Goal: Information Seeking & Learning: Find contact information

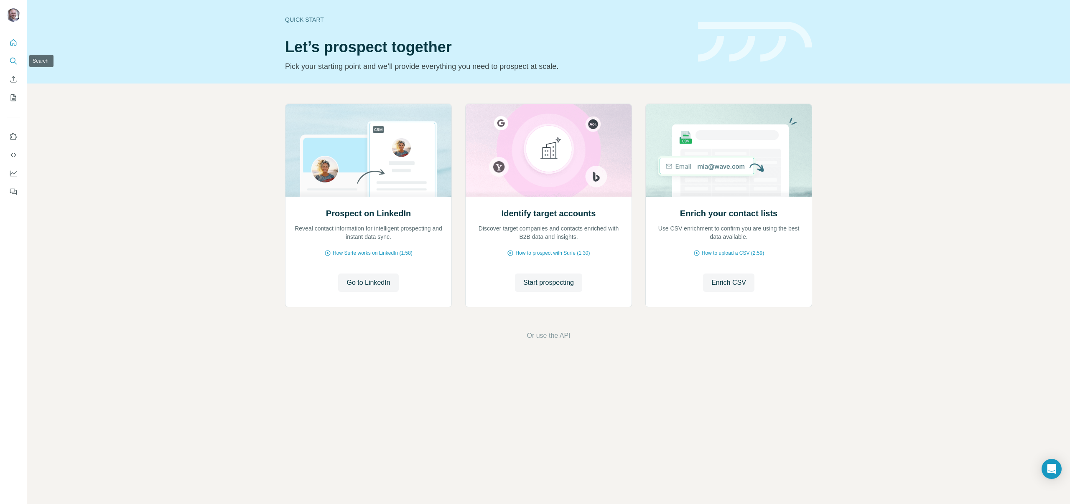
click at [17, 64] on icon "Search" at bounding box center [13, 61] width 8 height 8
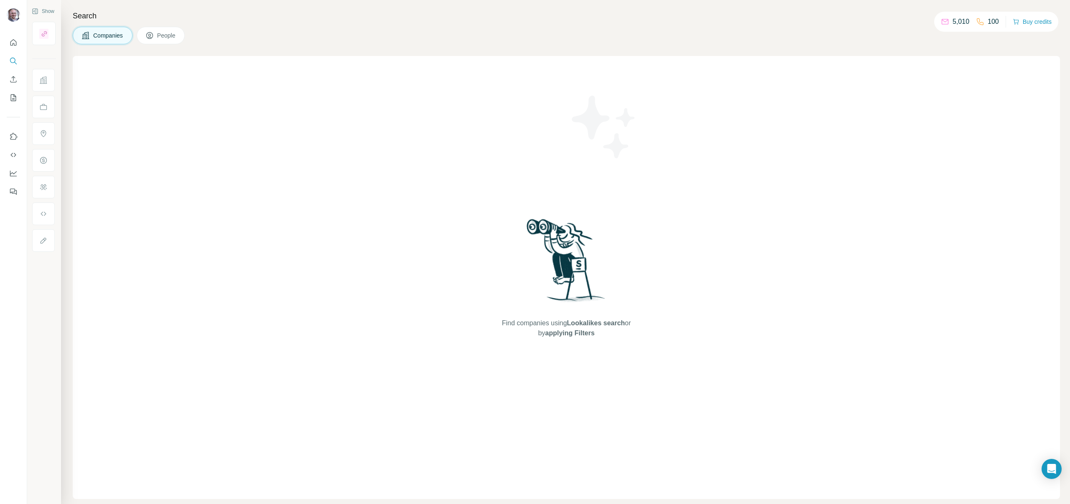
click at [294, 116] on div "Find companies using Lookalikes search or by applying Filters" at bounding box center [566, 277] width 987 height 443
click at [109, 39] on span "Companies" at bounding box center [108, 35] width 31 height 8
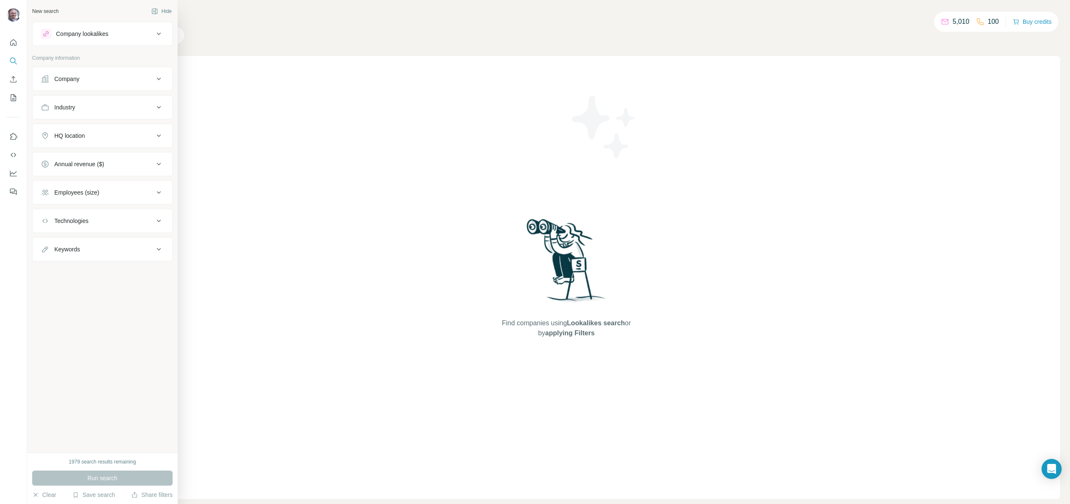
click at [71, 79] on div "Company" at bounding box center [66, 79] width 25 height 8
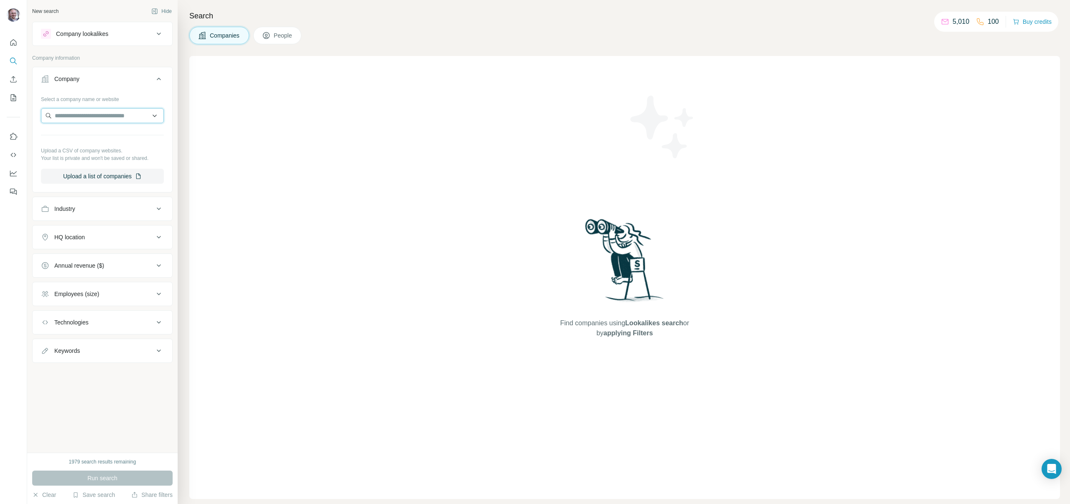
click at [80, 117] on input "text" at bounding box center [102, 115] width 123 height 15
type input "*"
type input "**********"
click at [86, 141] on p "[DOMAIN_NAME]" at bounding box center [90, 143] width 51 height 8
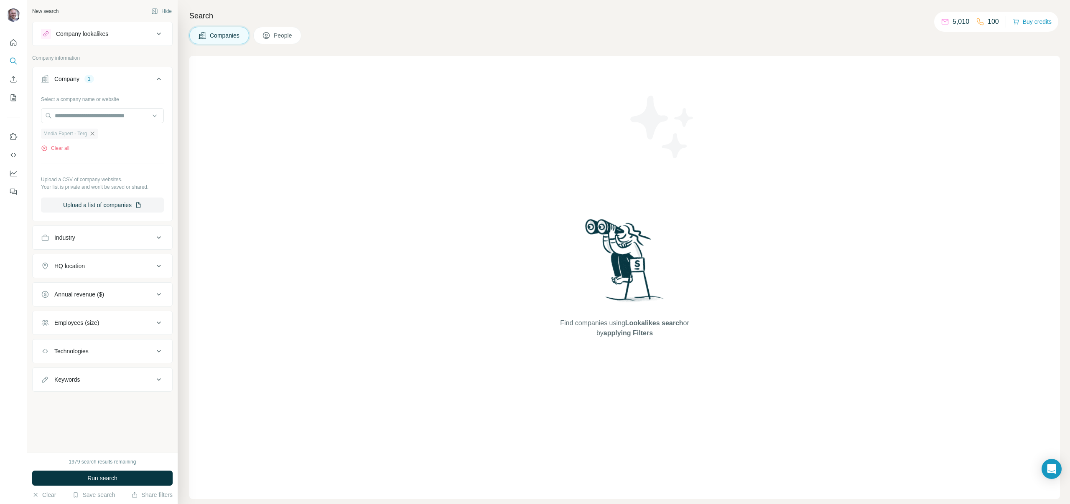
click at [96, 134] on icon "button" at bounding box center [92, 133] width 7 height 7
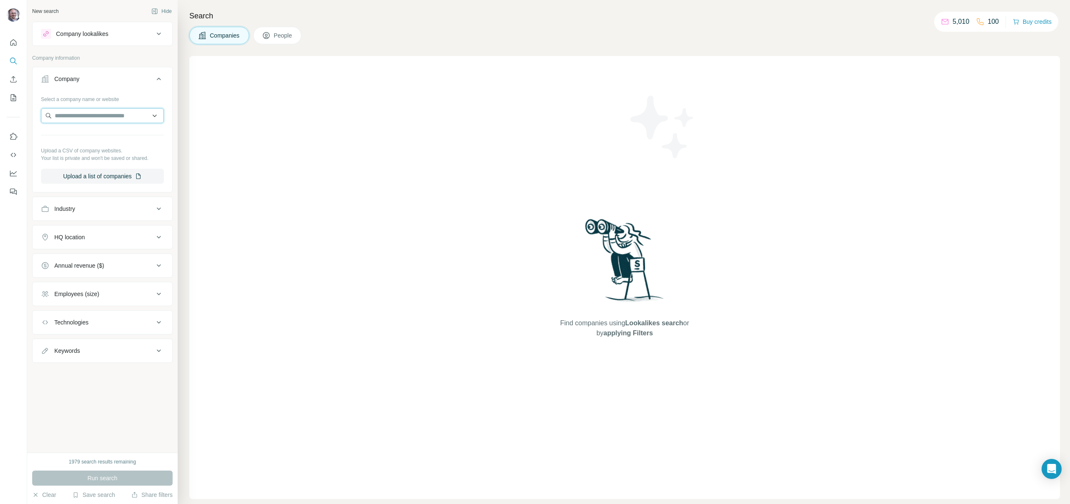
click at [96, 115] on input "text" at bounding box center [102, 115] width 123 height 15
paste input "**********"
type input "**********"
click at [82, 132] on p "Media Expert - Terg" at bounding box center [90, 134] width 51 height 8
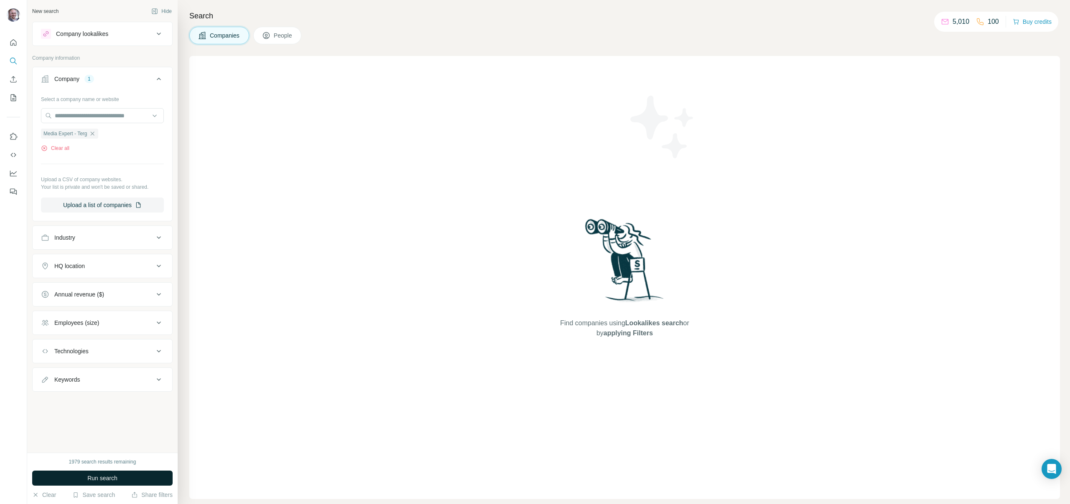
click at [118, 480] on button "Run search" at bounding box center [102, 478] width 140 height 15
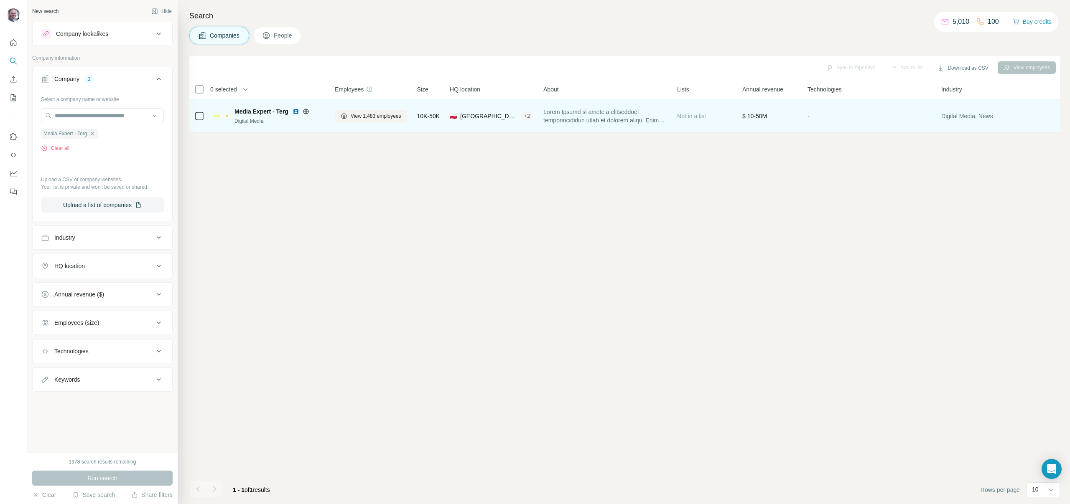
click at [242, 110] on span "Media Expert - Terg" at bounding box center [261, 111] width 54 height 8
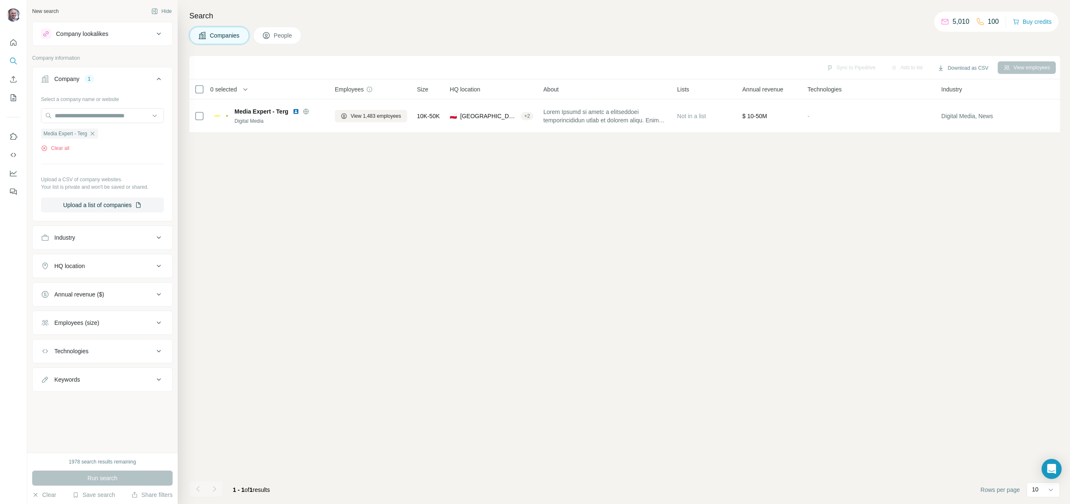
click at [275, 42] on button "People" at bounding box center [277, 36] width 48 height 18
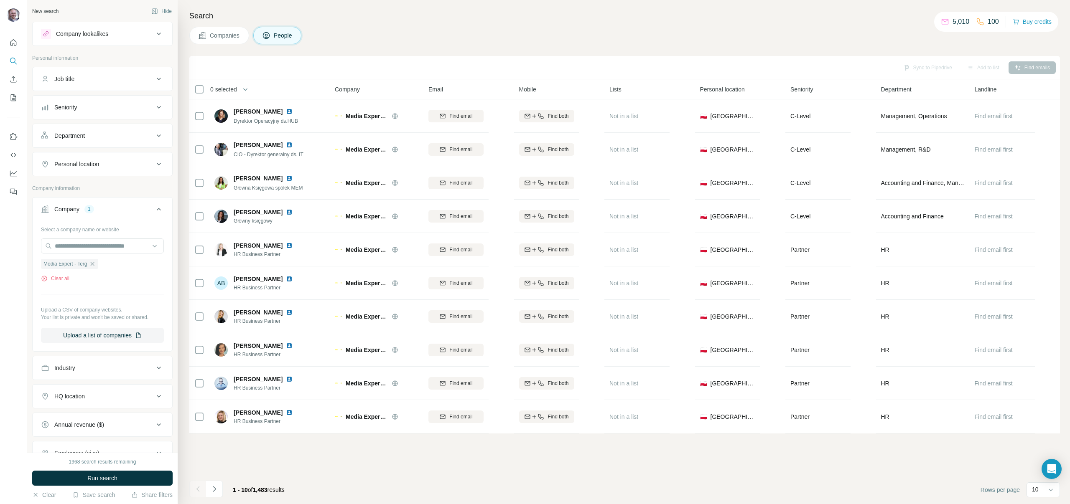
click at [137, 163] on div "Personal location" at bounding box center [97, 164] width 113 height 8
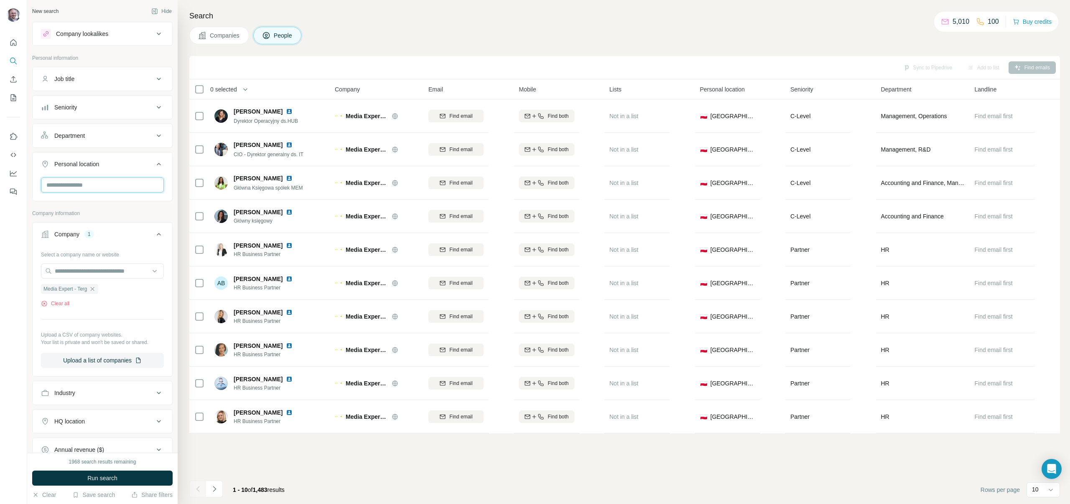
click at [129, 182] on input "text" at bounding box center [102, 185] width 123 height 15
type input "****"
click at [138, 207] on div "🇵🇱 [GEOGRAPHIC_DATA]" at bounding box center [99, 207] width 102 height 10
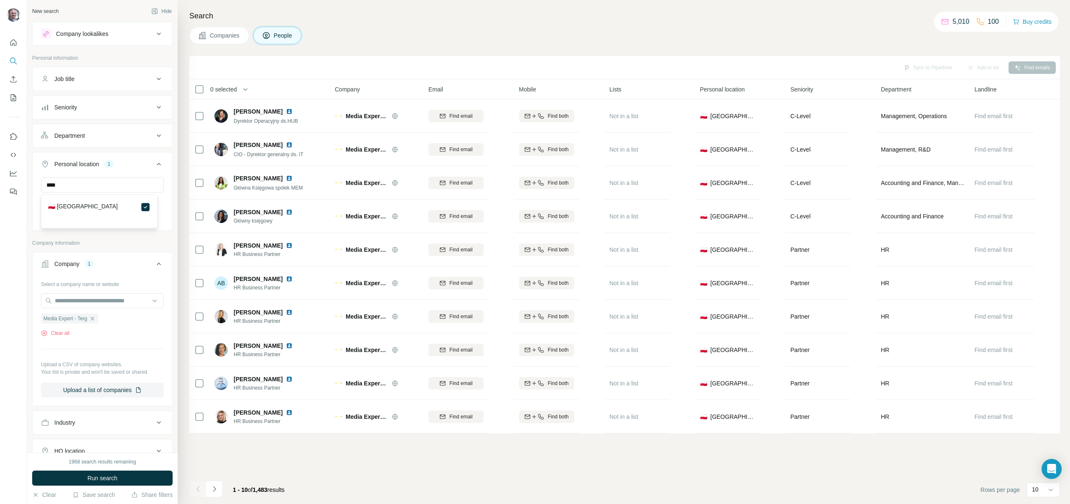
click at [154, 131] on icon at bounding box center [159, 136] width 10 height 10
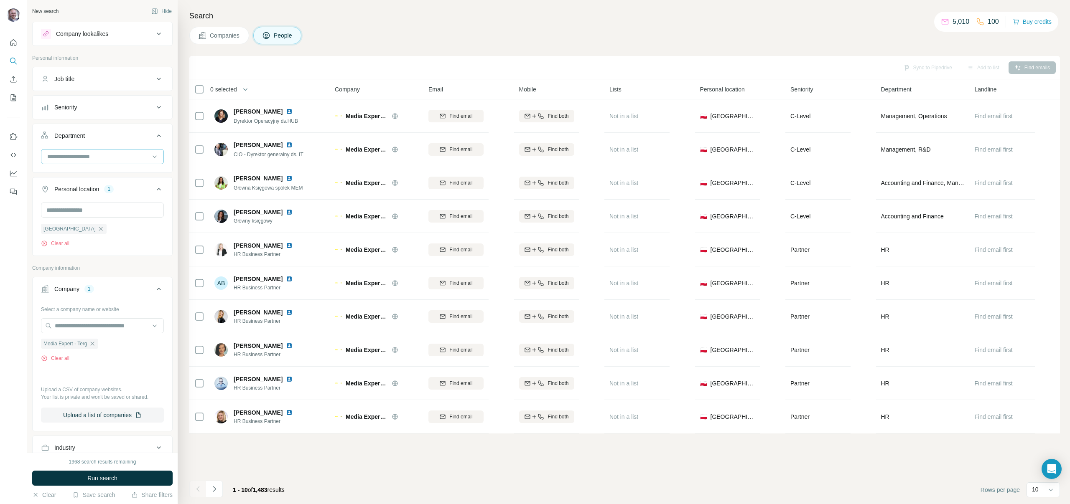
click at [86, 158] on input at bounding box center [97, 156] width 103 height 9
type input "****"
click at [88, 170] on div "Marketing and Advertising" at bounding box center [99, 175] width 112 height 15
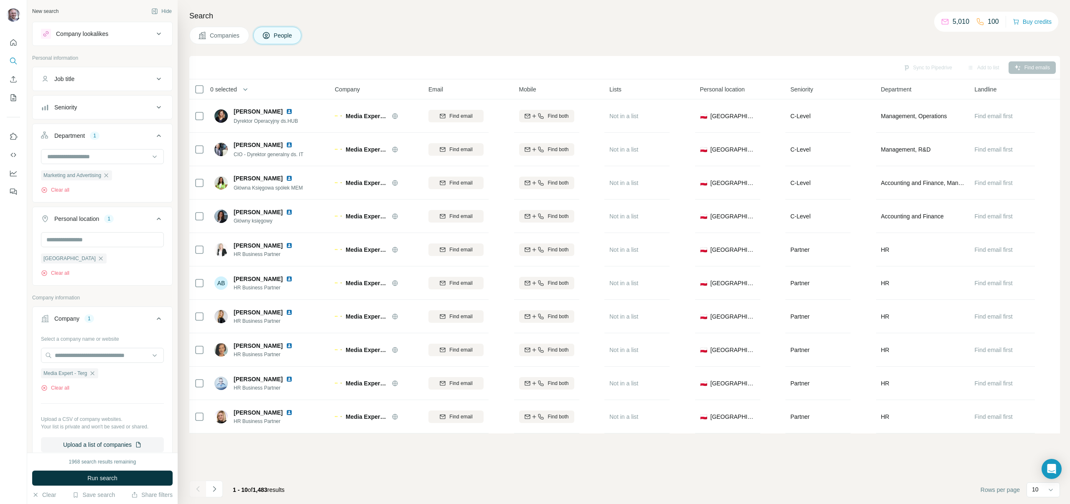
click at [147, 93] on ul "Job title Seniority Department 1 Marketing and Advertising Clear all Personal l…" at bounding box center [102, 176] width 140 height 219
click at [148, 100] on button "Seniority" at bounding box center [103, 107] width 140 height 20
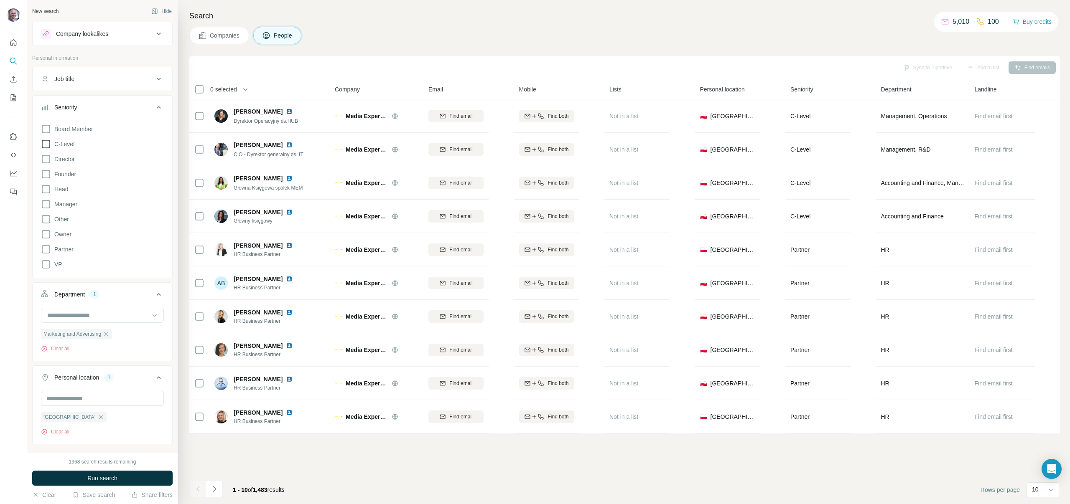
click at [71, 147] on span "C-Level" at bounding box center [62, 144] width 23 height 8
click at [74, 155] on span "Director" at bounding box center [63, 159] width 24 height 8
click at [70, 171] on span "Founder" at bounding box center [63, 174] width 25 height 8
click at [61, 189] on span "Head" at bounding box center [59, 189] width 17 height 8
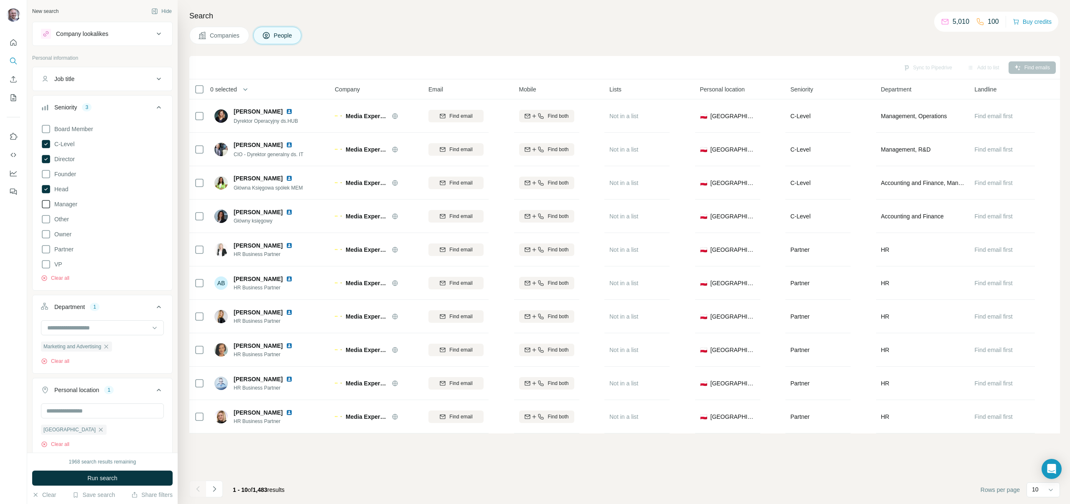
click at [65, 200] on span "Manager" at bounding box center [64, 204] width 26 height 8
click at [62, 250] on span "Partner" at bounding box center [62, 249] width 23 height 8
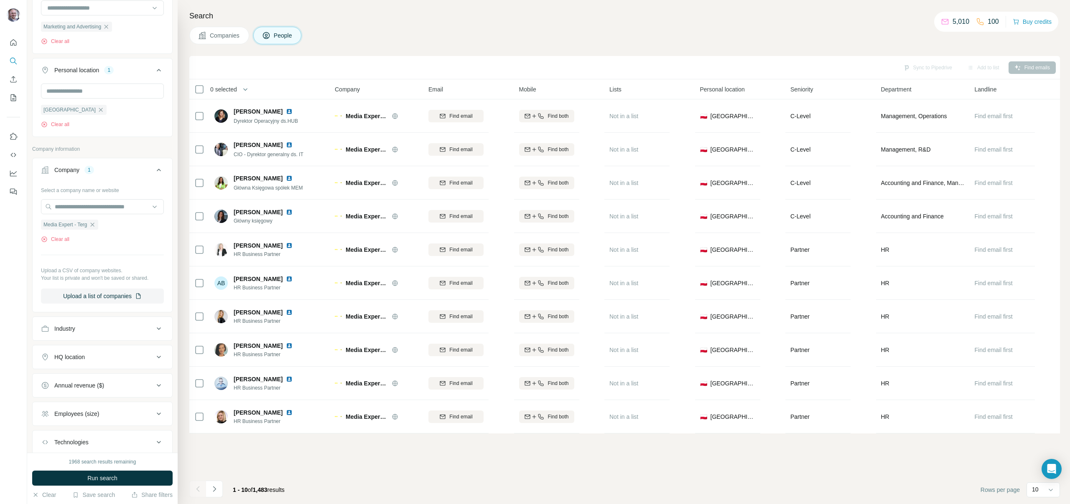
scroll to position [374, 0]
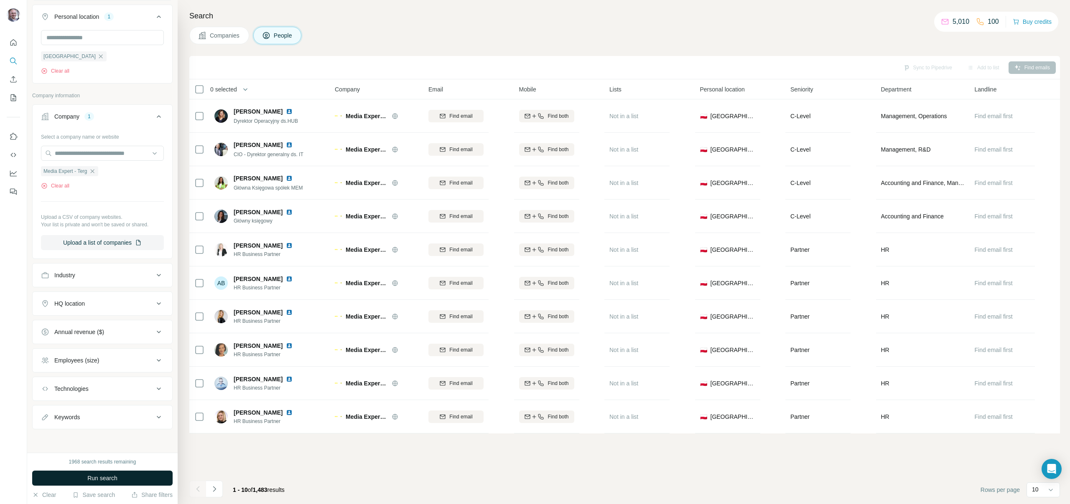
click at [124, 475] on button "Run search" at bounding box center [102, 478] width 140 height 15
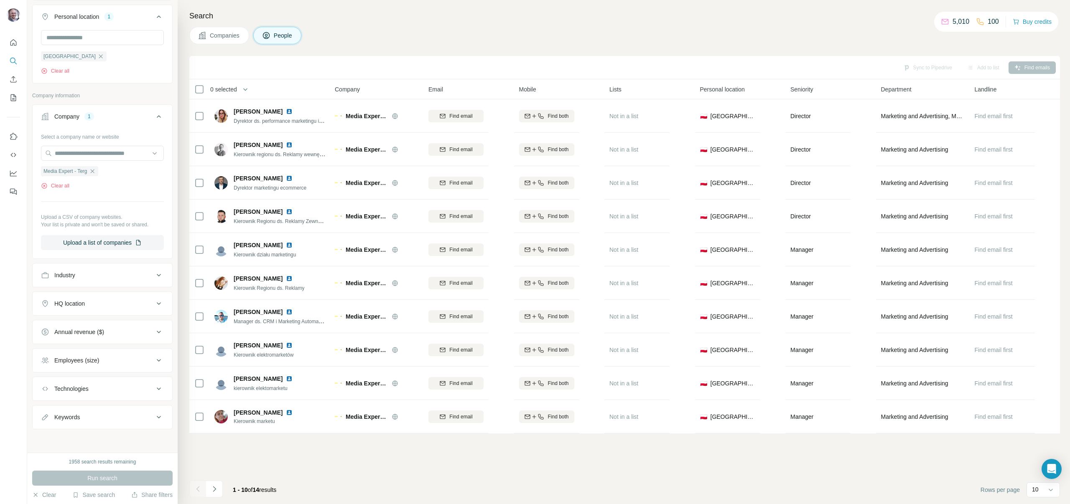
scroll to position [0, 0]
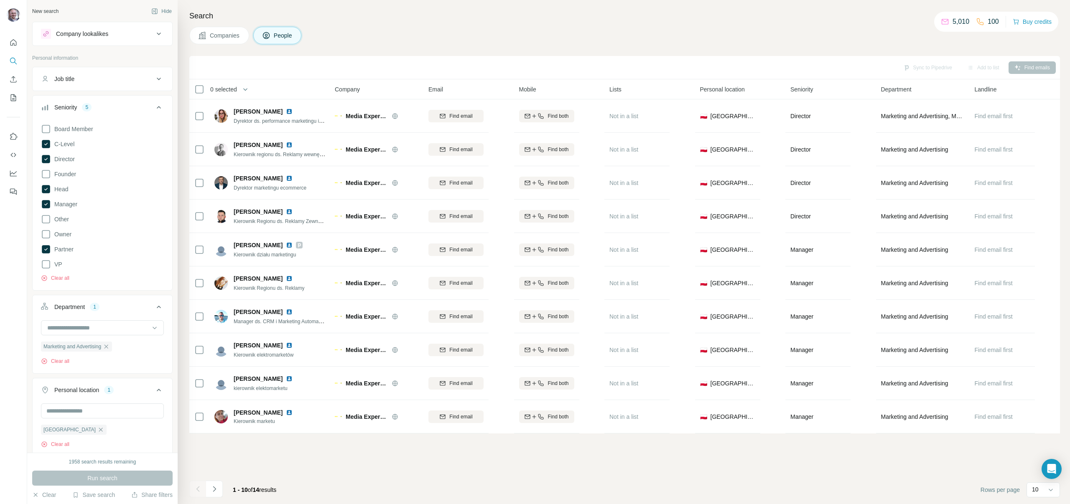
click at [102, 87] on button "Job title" at bounding box center [103, 79] width 140 height 20
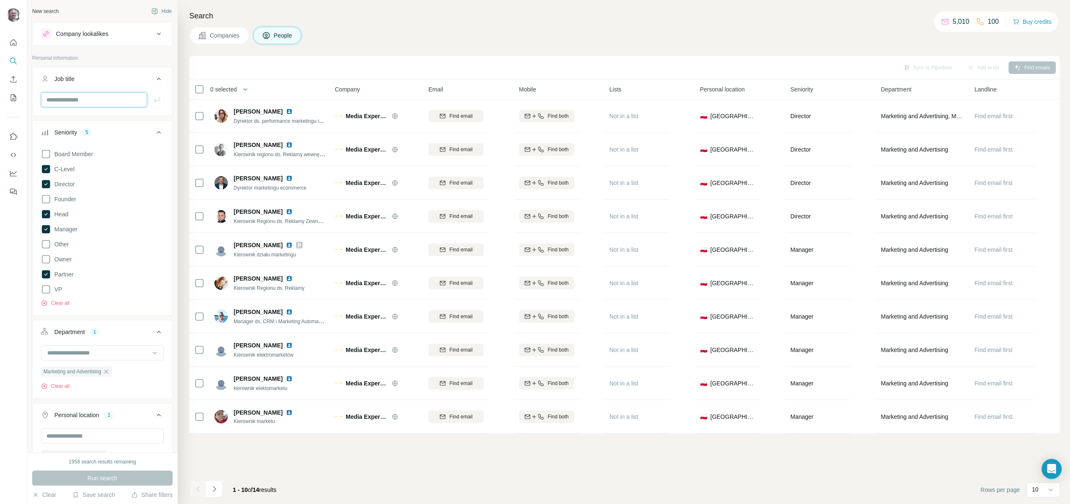
click at [99, 95] on input "text" at bounding box center [94, 99] width 106 height 15
type input "***"
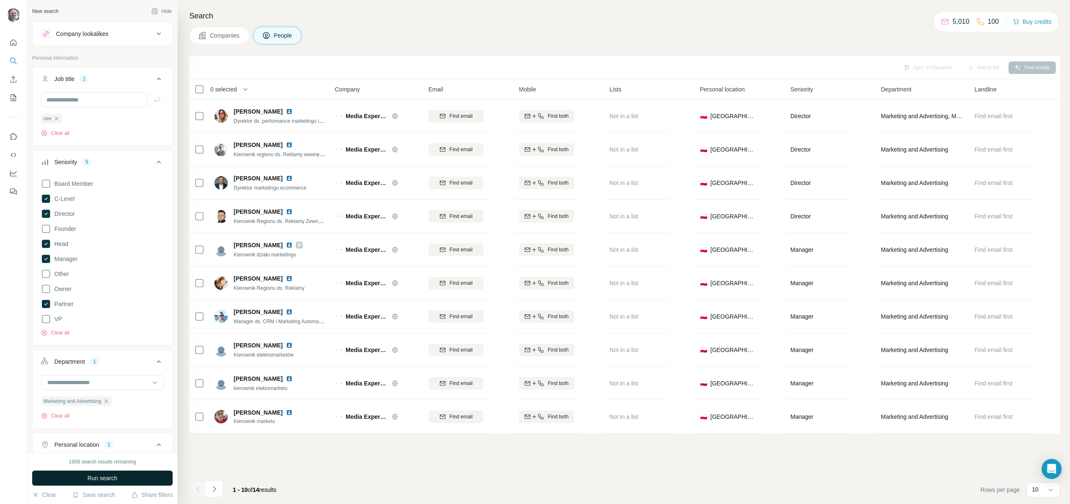
click at [114, 479] on span "Run search" at bounding box center [102, 478] width 30 height 8
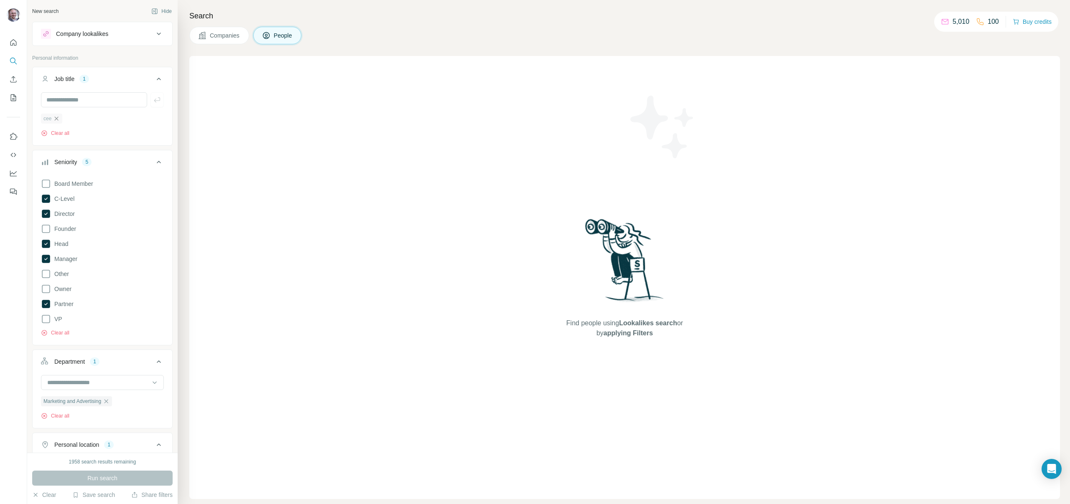
click at [57, 115] on icon "button" at bounding box center [56, 118] width 7 height 7
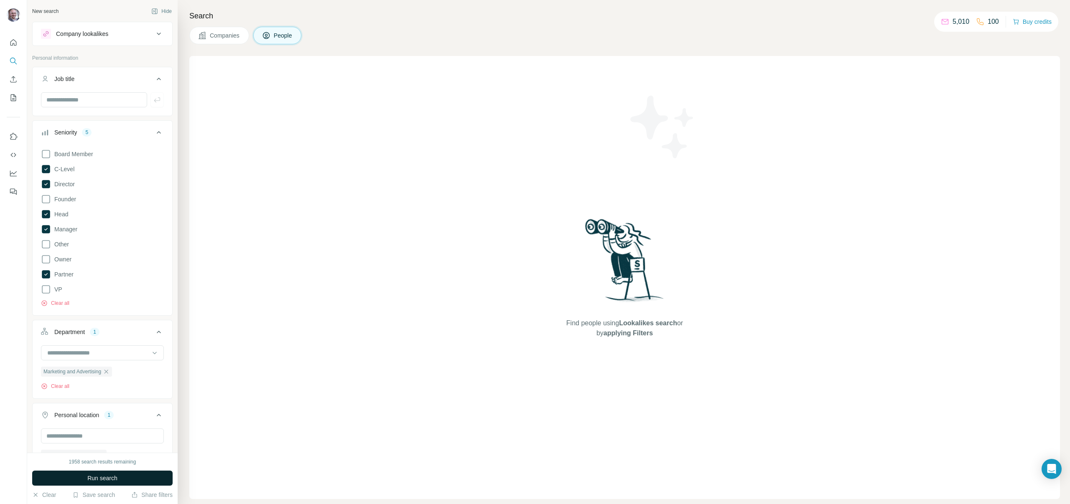
click at [114, 480] on span "Run search" at bounding box center [102, 478] width 30 height 8
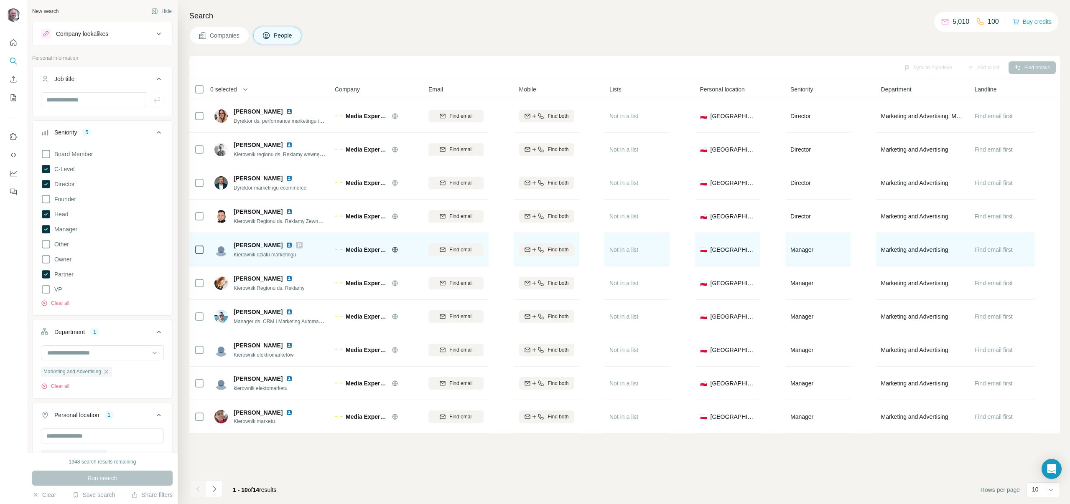
click at [298, 245] on icon at bounding box center [299, 245] width 3 height 4
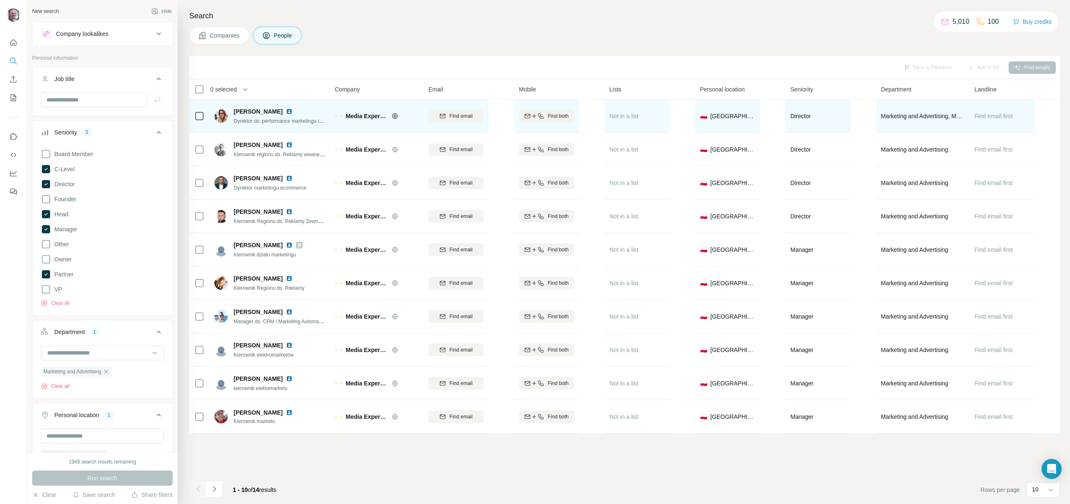
click at [290, 123] on span "Dyrektor ds. performance marketingu i analiz e-commerce" at bounding box center [298, 120] width 129 height 7
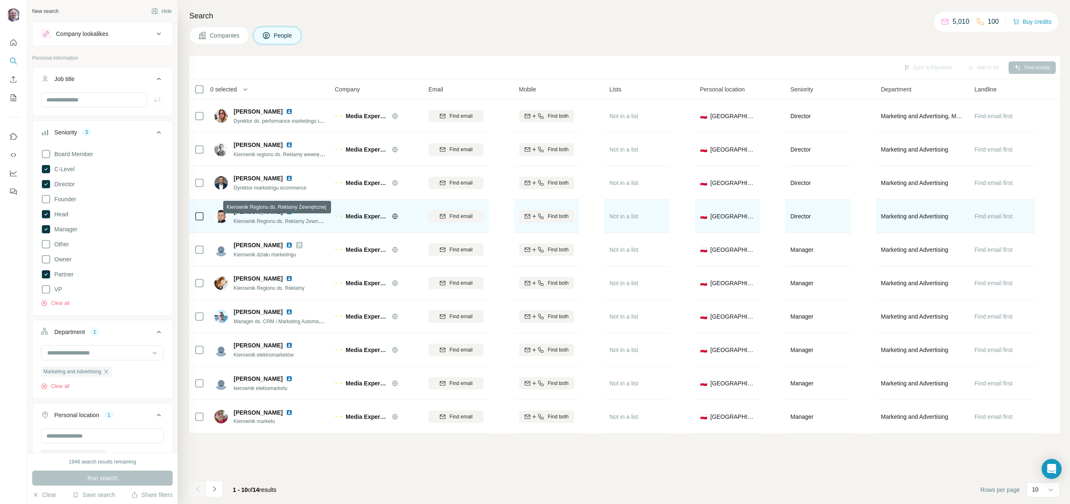
click at [292, 221] on span "Kierownik Regionu ds. Reklamy Zewnętrznej" at bounding box center [283, 221] width 99 height 7
click at [541, 222] on button "Find both" at bounding box center [546, 216] width 55 height 13
click at [286, 210] on img at bounding box center [289, 212] width 7 height 7
click at [286, 212] on img at bounding box center [289, 212] width 7 height 7
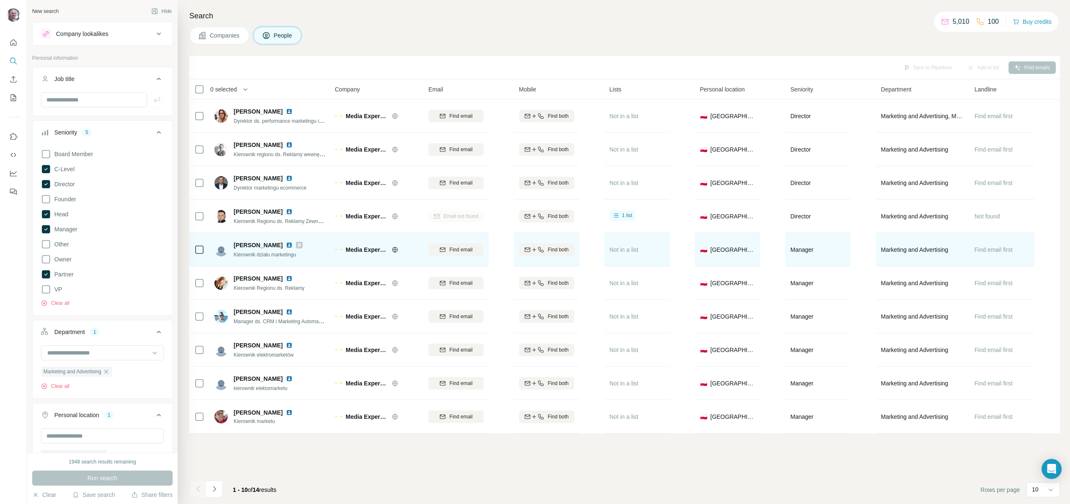
click at [317, 245] on div "[PERSON_NAME] Kierownik działu marketingu" at bounding box center [269, 249] width 111 height 23
click at [539, 247] on icon "button" at bounding box center [540, 250] width 7 height 7
click at [298, 245] on icon at bounding box center [299, 245] width 3 height 4
